Goal: Task Accomplishment & Management: Manage account settings

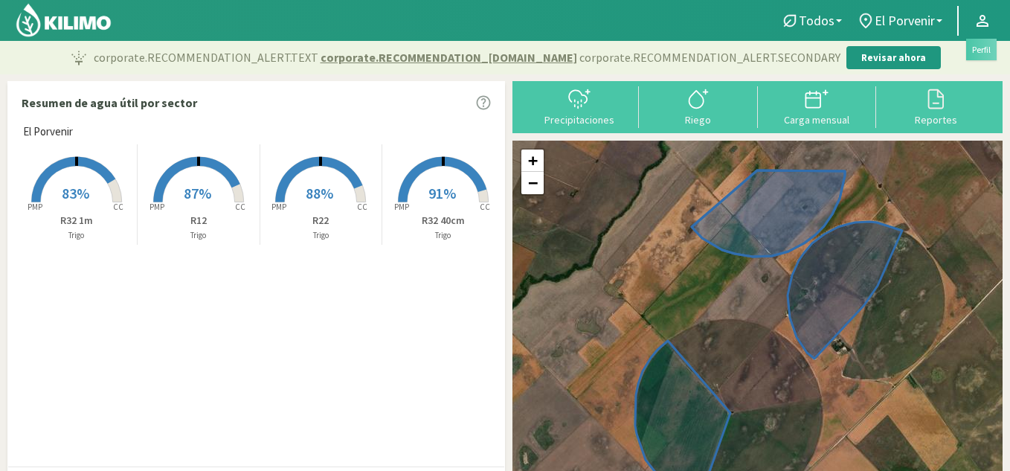
click at [985, 13] on icon at bounding box center [982, 21] width 18 height 18
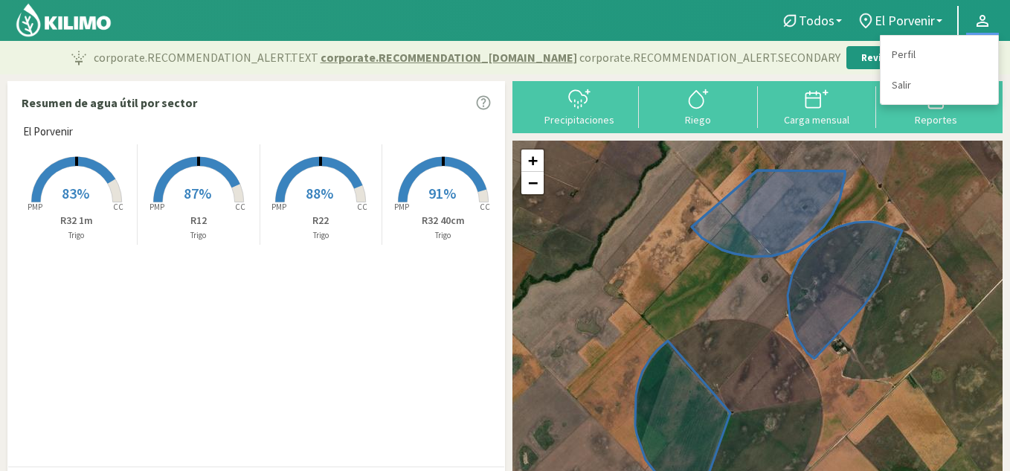
click at [985, 17] on icon at bounding box center [982, 21] width 12 height 12
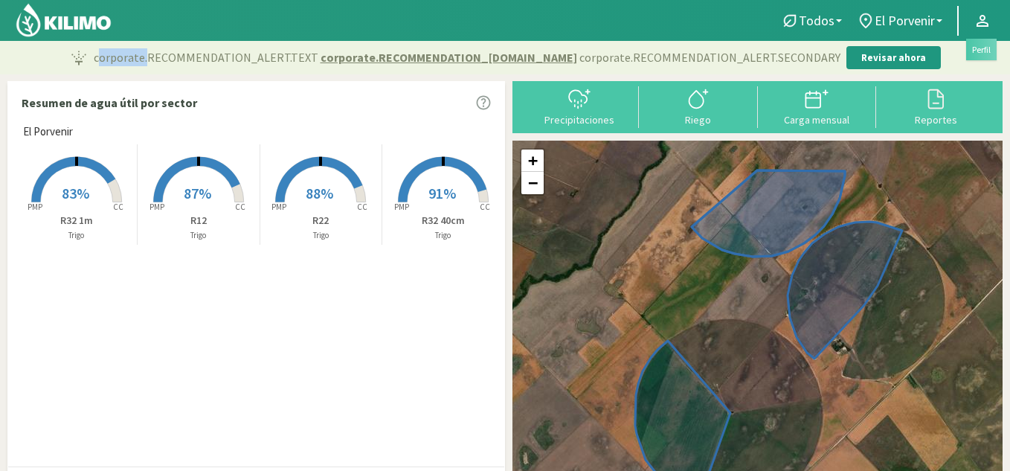
click at [985, 17] on icon at bounding box center [982, 21] width 12 height 12
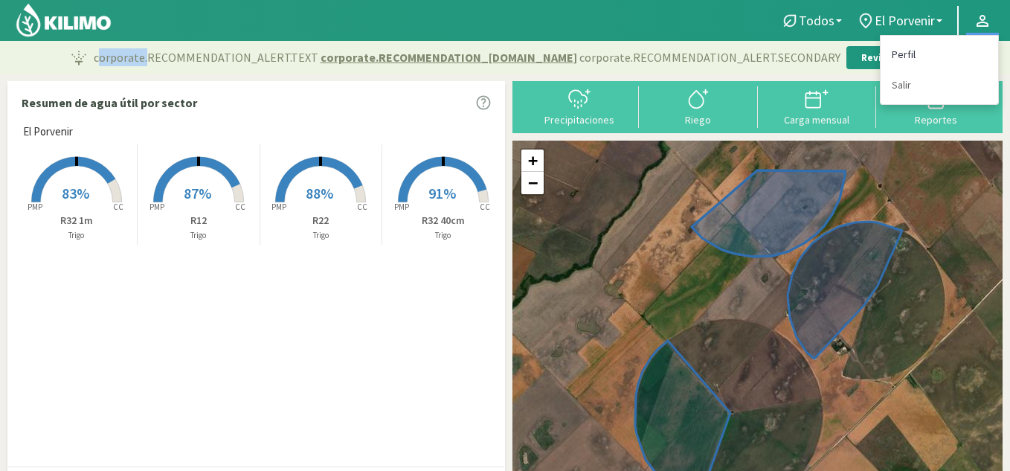
click at [896, 50] on link "Perfil" at bounding box center [938, 54] width 117 height 30
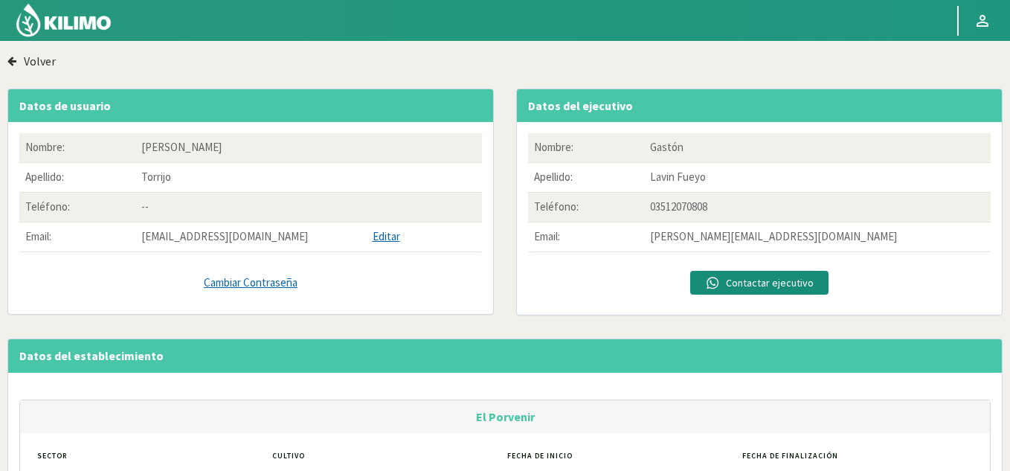
drag, startPoint x: 292, startPoint y: 238, endPoint x: 128, endPoint y: 246, distance: 164.5
click at [128, 246] on tr "Email: [EMAIL_ADDRESS][DOMAIN_NAME] Editar" at bounding box center [250, 237] width 463 height 30
copy tr "[EMAIL_ADDRESS][DOMAIN_NAME]"
click at [247, 289] on link "Cambiar Contraseña" at bounding box center [250, 282] width 463 height 17
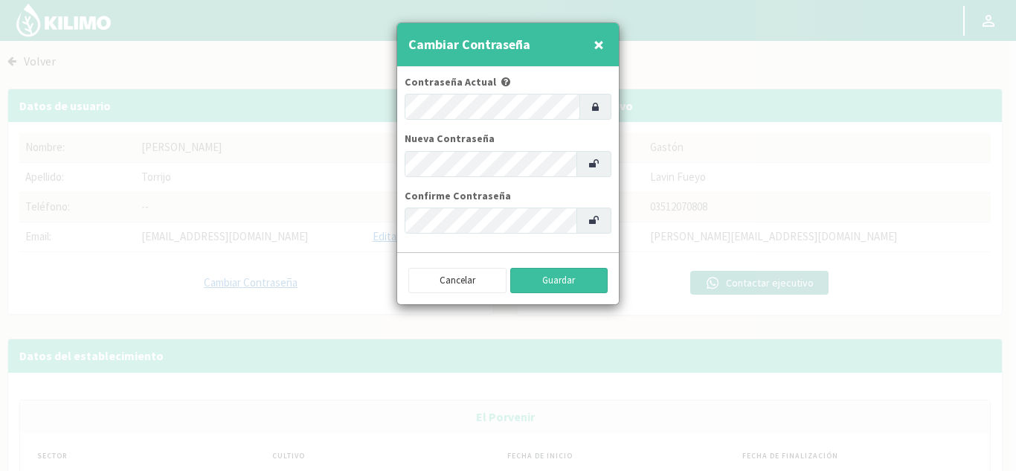
click at [567, 277] on button "Guardar" at bounding box center [559, 280] width 98 height 25
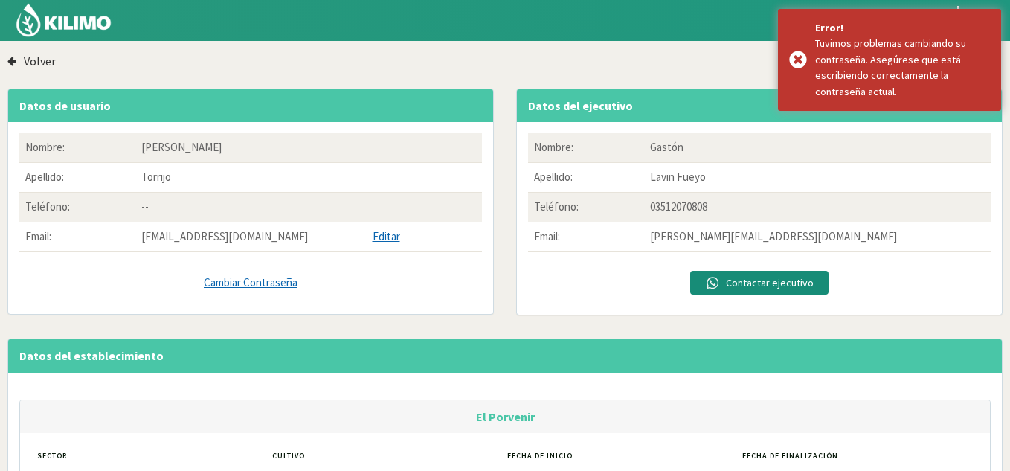
click at [258, 280] on link "Cambiar Contraseña" at bounding box center [250, 282] width 463 height 17
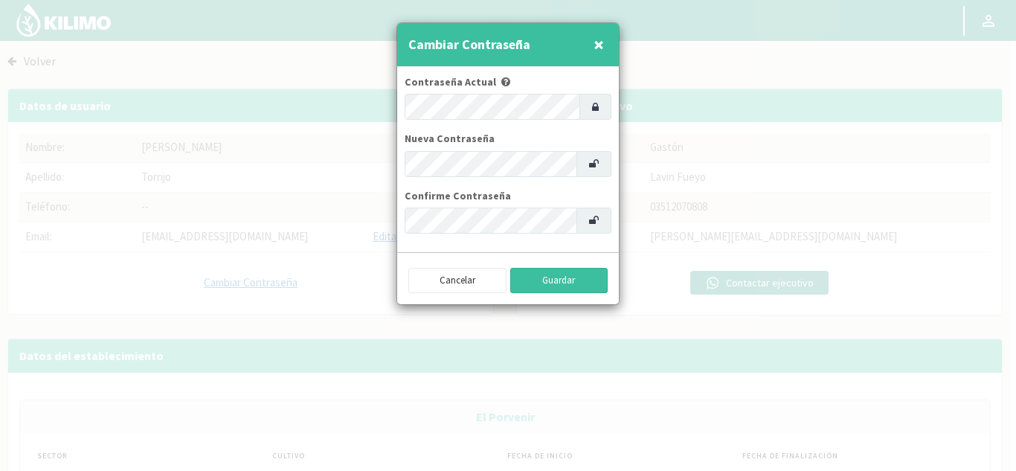
click at [558, 279] on button "Guardar" at bounding box center [559, 280] width 98 height 25
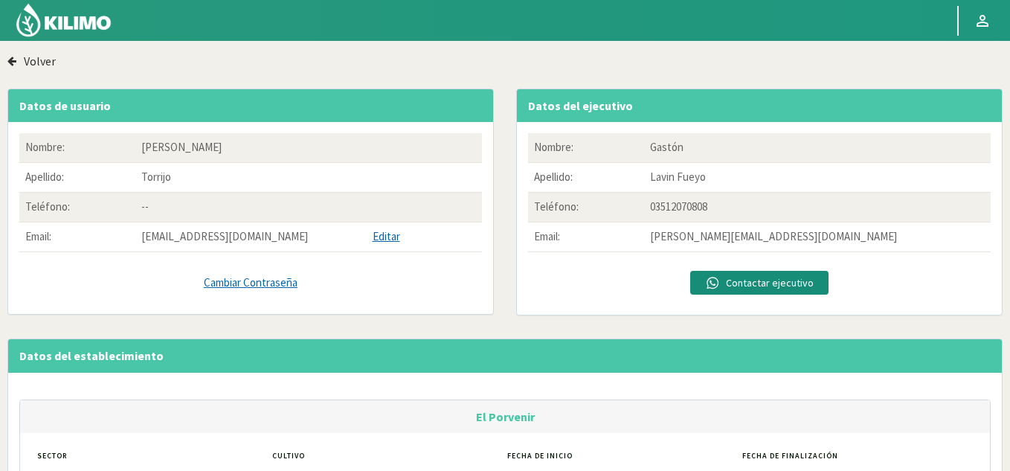
click at [54, 33] on img at bounding box center [63, 20] width 97 height 36
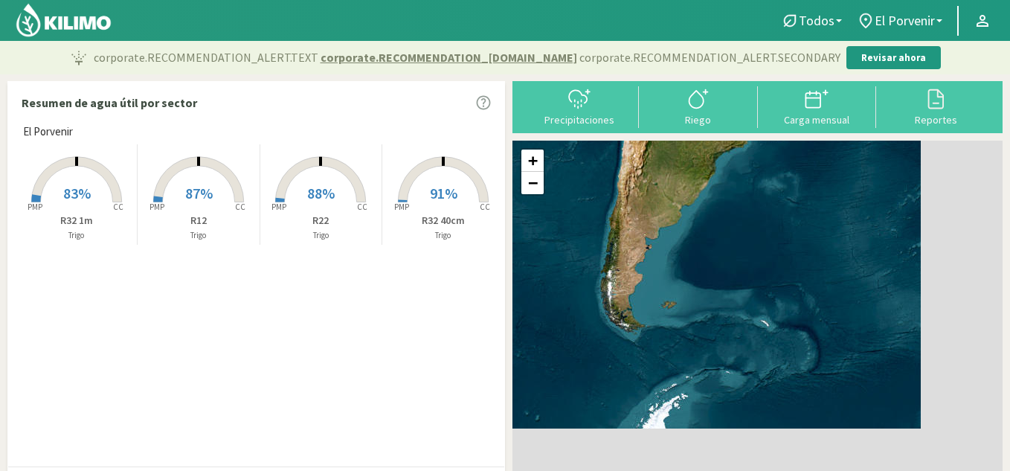
drag, startPoint x: 767, startPoint y: 368, endPoint x: 640, endPoint y: 257, distance: 168.7
click at [640, 257] on div "+ − Leaflet | © Esri" at bounding box center [757, 317] width 490 height 352
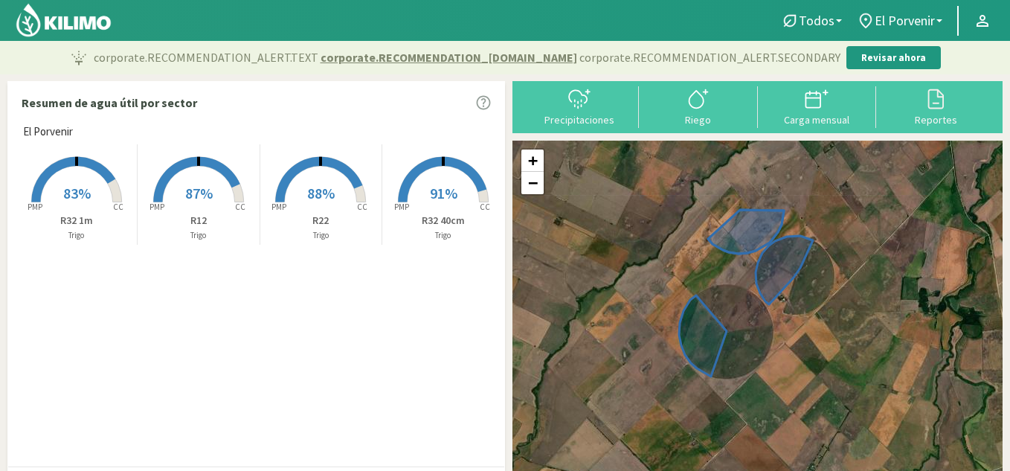
drag, startPoint x: 809, startPoint y: 335, endPoint x: 747, endPoint y: 291, distance: 76.3
click at [747, 291] on div "+ − Leaflet | © Esri" at bounding box center [757, 317] width 490 height 352
